Goal: Task Accomplishment & Management: Manage account settings

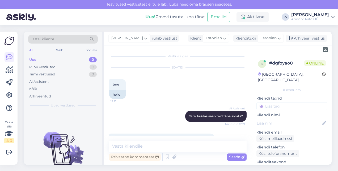
scroll to position [177, 0]
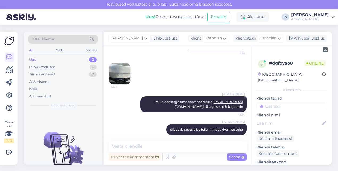
click at [68, 58] on div "Uus 0" at bounding box center [63, 59] width 70 height 7
click at [68, 66] on div "Minu vestlused 2" at bounding box center [63, 67] width 70 height 7
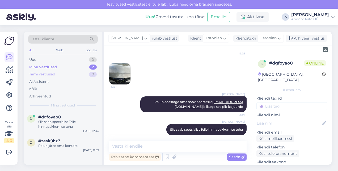
click at [60, 72] on div "Tiimi vestlused 0" at bounding box center [63, 74] width 70 height 7
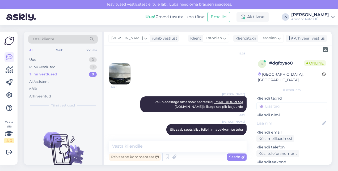
click at [288, 102] on input at bounding box center [292, 106] width 71 height 8
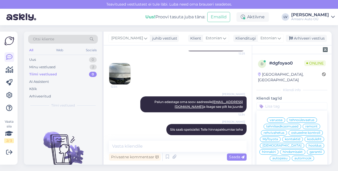
drag, startPoint x: 278, startPoint y: 113, endPoint x: 294, endPoint y: 92, distance: 26.4
click at [278, 119] on span "varuosa" at bounding box center [276, 120] width 13 height 3
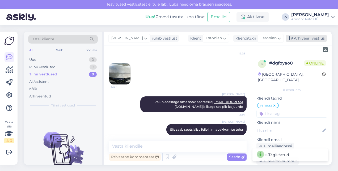
click at [310, 39] on div "Arhiveeri vestlus" at bounding box center [306, 38] width 41 height 7
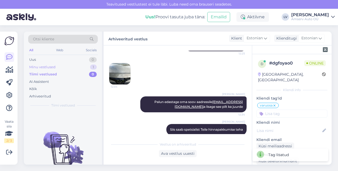
click at [68, 67] on div "Minu vestlused 1" at bounding box center [63, 67] width 70 height 7
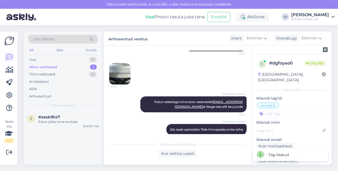
click at [48, 68] on div "Minu vestlused" at bounding box center [43, 67] width 28 height 5
